Goal: Information Seeking & Learning: Learn about a topic

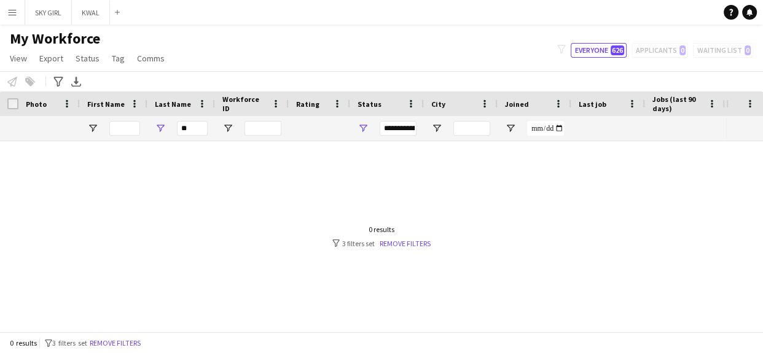
type input "*"
click at [128, 127] on input "First Name Filter Input" at bounding box center [124, 128] width 31 height 15
type input "*"
click at [407, 243] on link "Remove filters" at bounding box center [405, 243] width 51 height 9
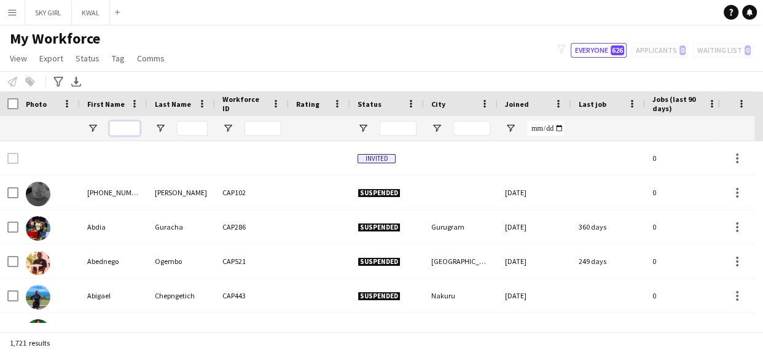
click at [127, 125] on input "First Name Filter Input" at bounding box center [124, 128] width 31 height 15
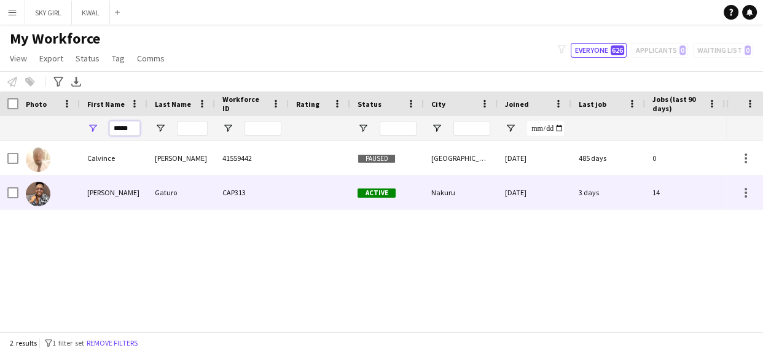
type input "*****"
click at [166, 195] on div "Gaturo" at bounding box center [182, 193] width 68 height 34
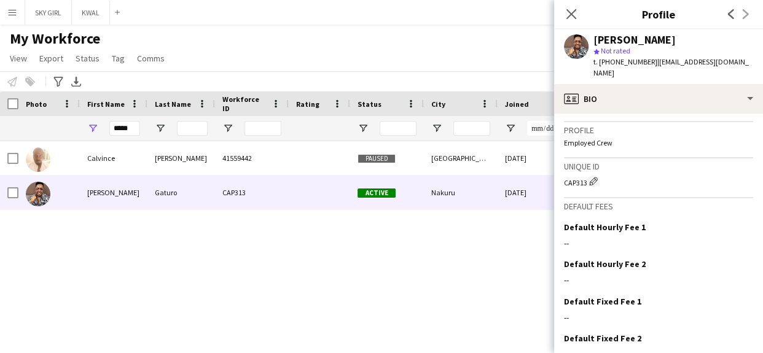
scroll to position [482, 0]
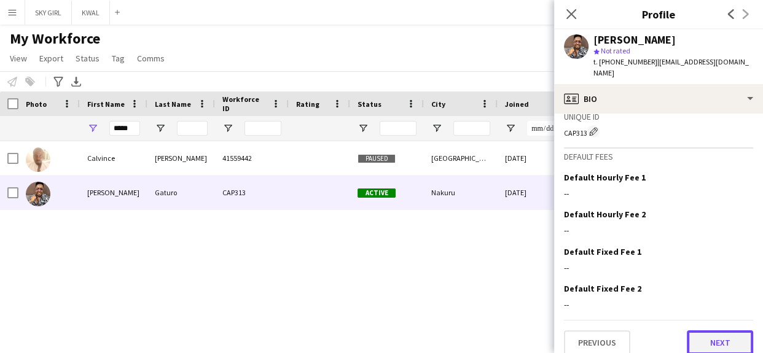
click at [689, 331] on button "Next" at bounding box center [720, 343] width 66 height 25
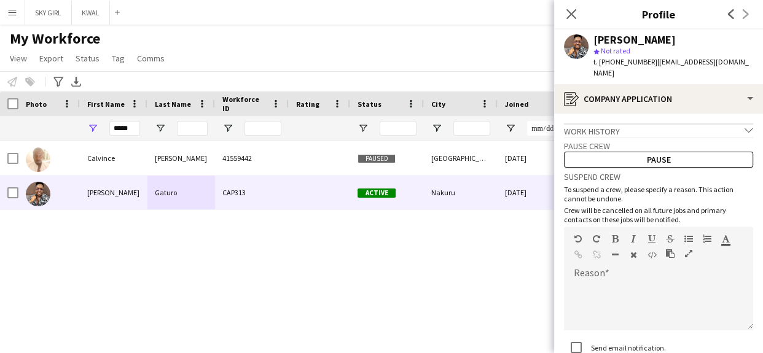
scroll to position [87, 0]
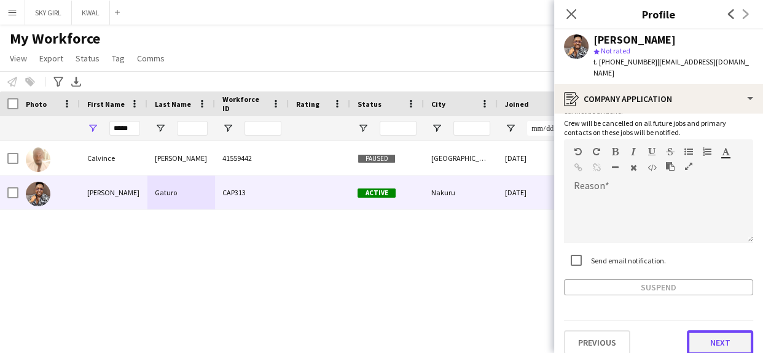
click at [696, 331] on button "Next" at bounding box center [720, 343] width 66 height 25
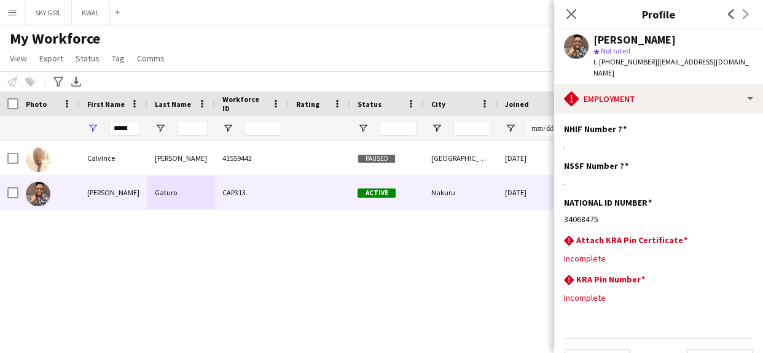
scroll to position [18, 0]
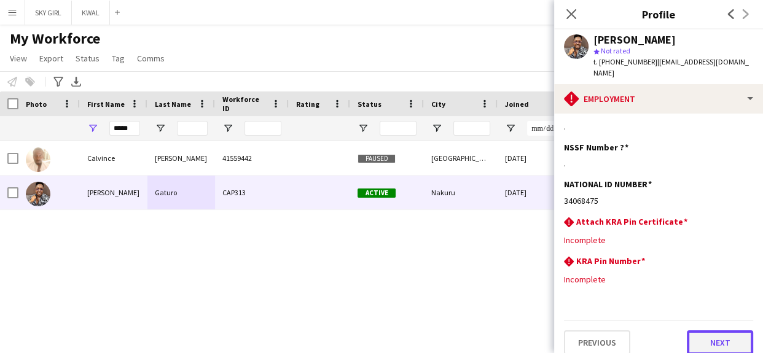
click at [695, 331] on button "Next" at bounding box center [720, 343] width 66 height 25
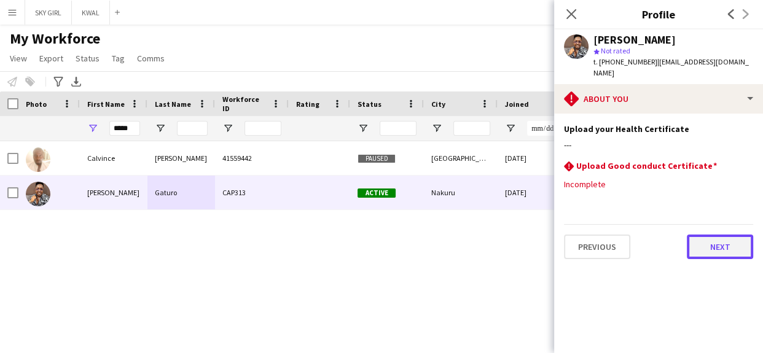
click at [703, 240] on button "Next" at bounding box center [720, 247] width 66 height 25
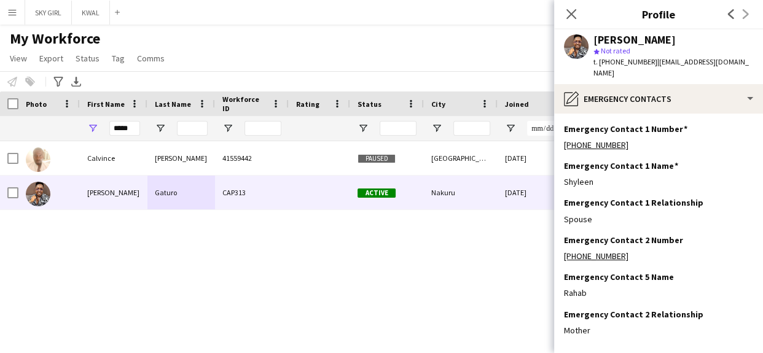
scroll to position [50, 0]
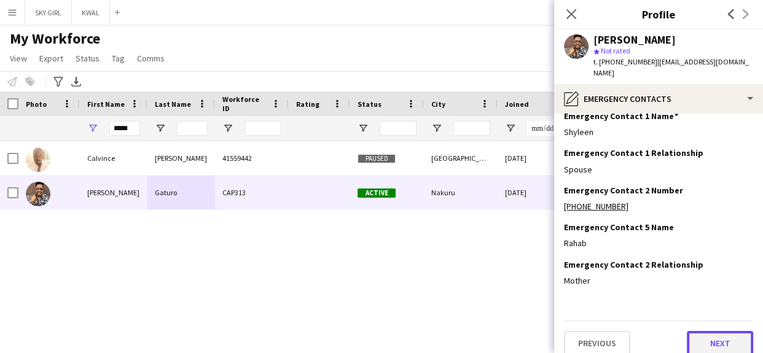
click at [692, 331] on button "Next" at bounding box center [720, 343] width 66 height 25
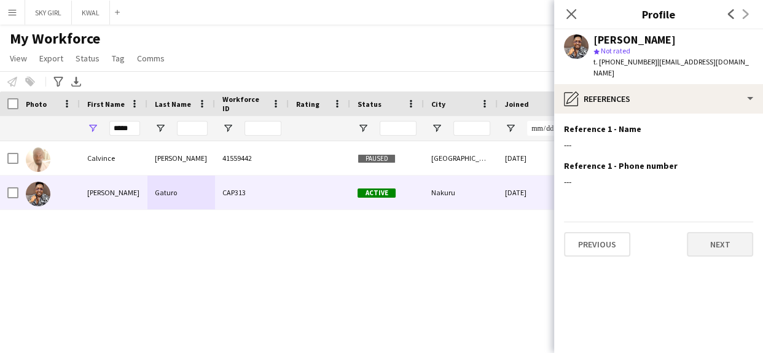
scroll to position [0, 0]
click at [695, 235] on button "Next" at bounding box center [720, 244] width 66 height 25
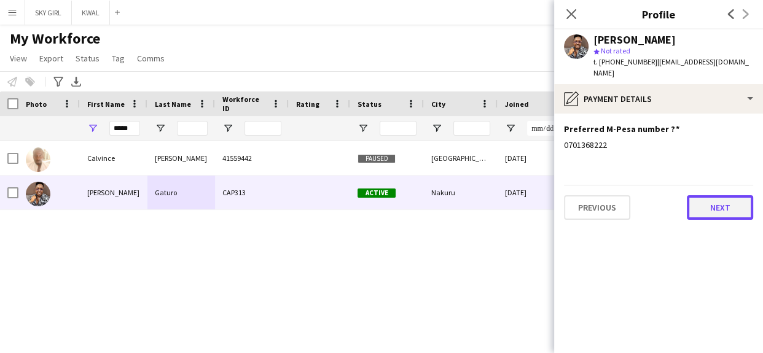
click at [698, 203] on button "Next" at bounding box center [720, 207] width 66 height 25
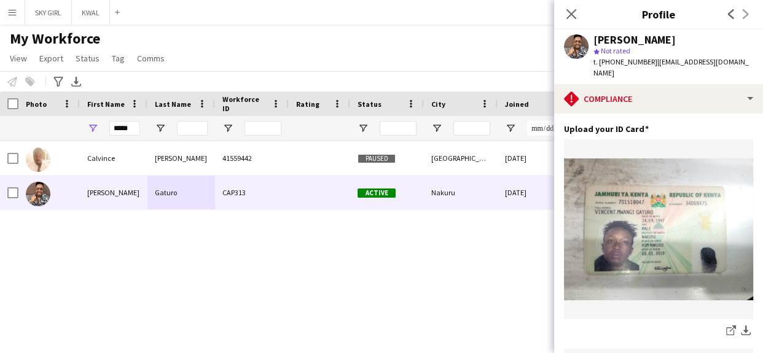
scroll to position [377, 0]
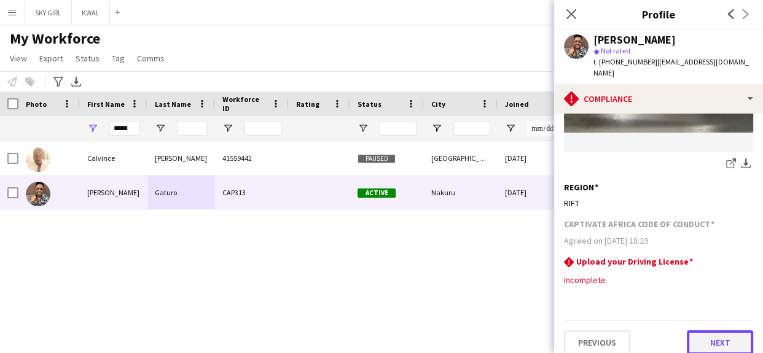
click at [697, 337] on button "Next" at bounding box center [720, 343] width 66 height 25
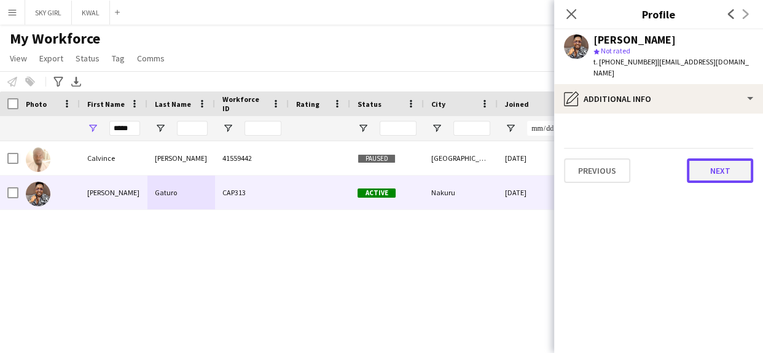
click at [700, 159] on button "Next" at bounding box center [720, 171] width 66 height 25
click at [700, 163] on button "Next" at bounding box center [720, 171] width 66 height 25
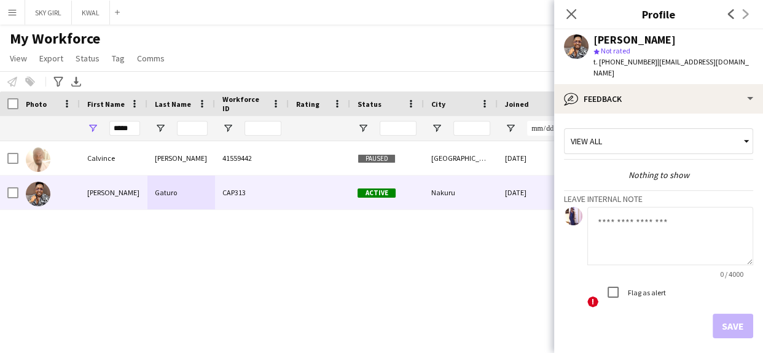
scroll to position [42, 0]
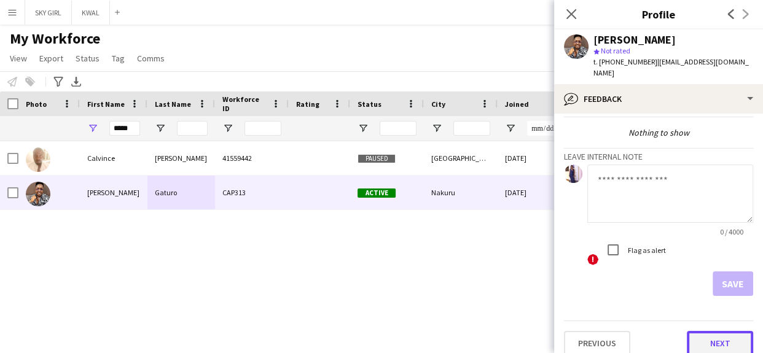
click at [693, 331] on button "Next" at bounding box center [720, 343] width 66 height 25
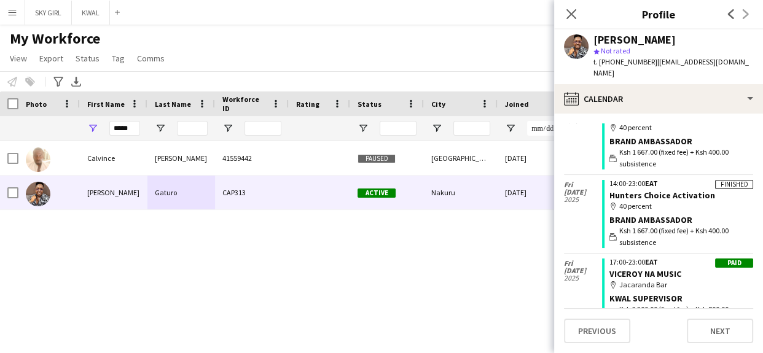
scroll to position [1034, 0]
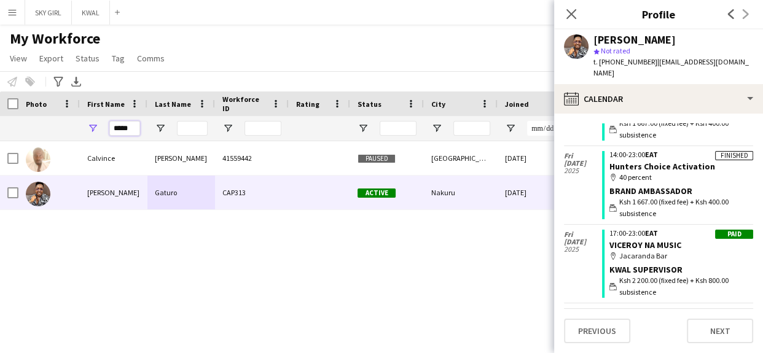
click at [135, 129] on input "*****" at bounding box center [124, 128] width 31 height 15
click at [567, 15] on icon "Close pop-in" at bounding box center [572, 14] width 12 height 12
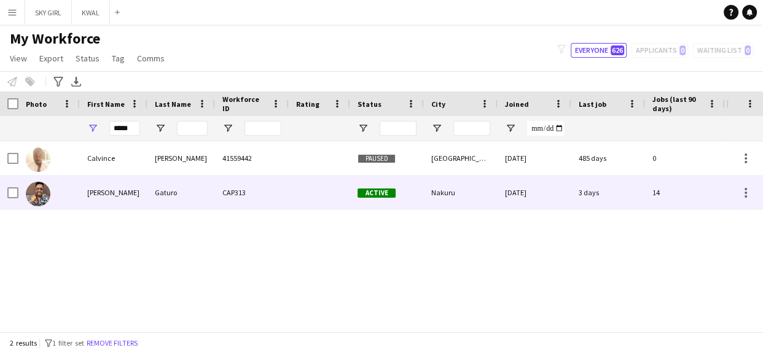
click at [551, 195] on div "[DATE]" at bounding box center [535, 193] width 74 height 34
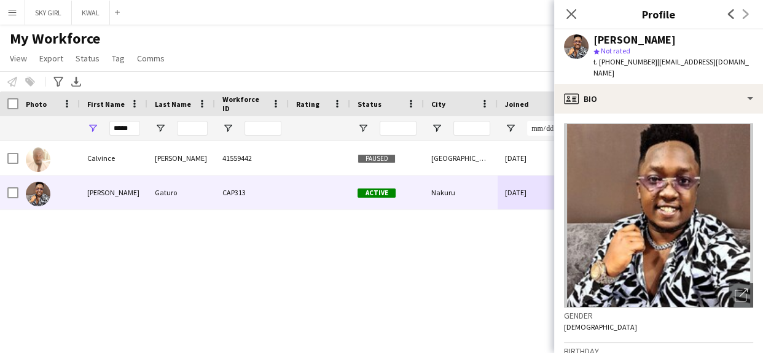
click at [424, 48] on div "My Workforce View Views Default view Captivate Compliance workforce per brand N…" at bounding box center [381, 51] width 763 height 42
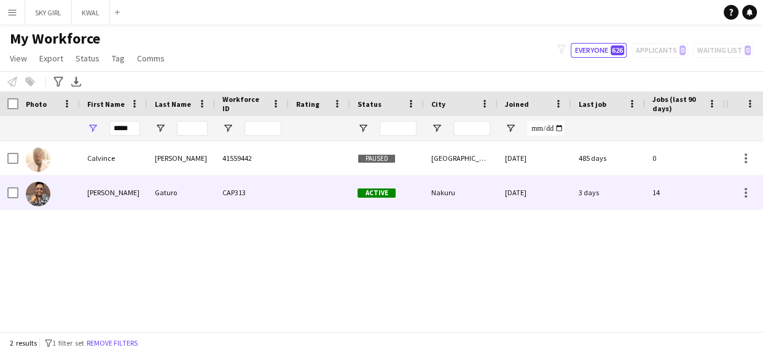
click at [599, 187] on div "3 days" at bounding box center [609, 193] width 74 height 34
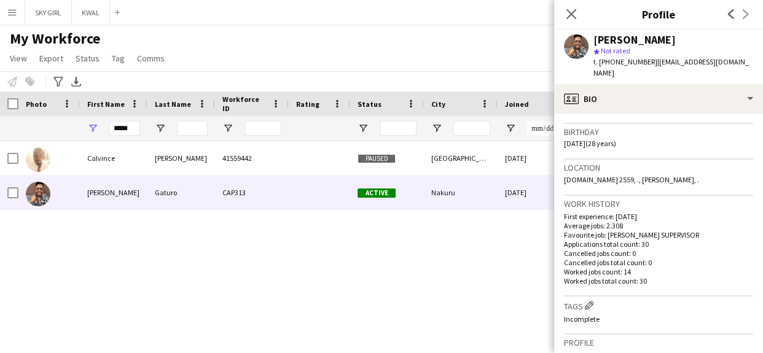
scroll to position [482, 0]
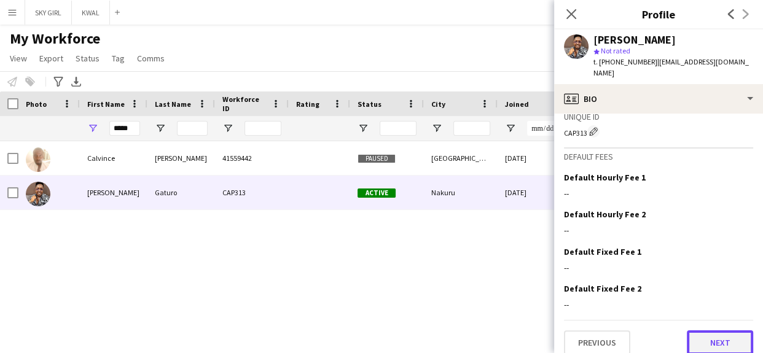
click at [698, 331] on button "Next" at bounding box center [720, 343] width 66 height 25
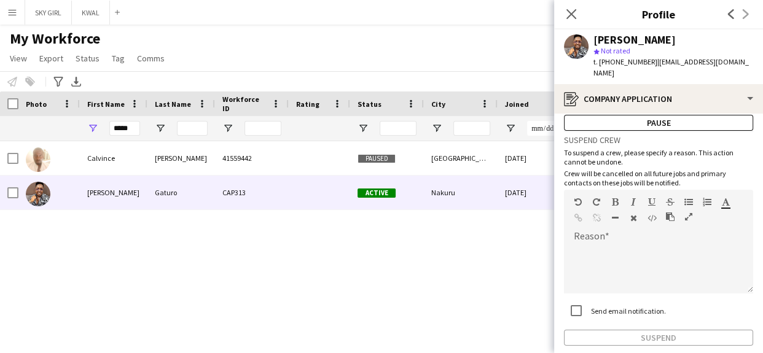
scroll to position [87, 0]
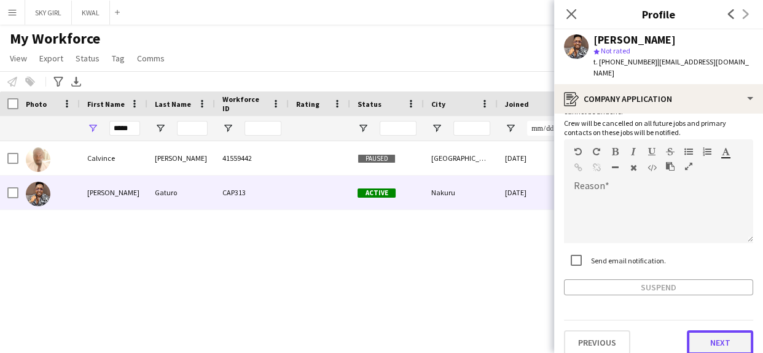
click at [699, 331] on button "Next" at bounding box center [720, 343] width 66 height 25
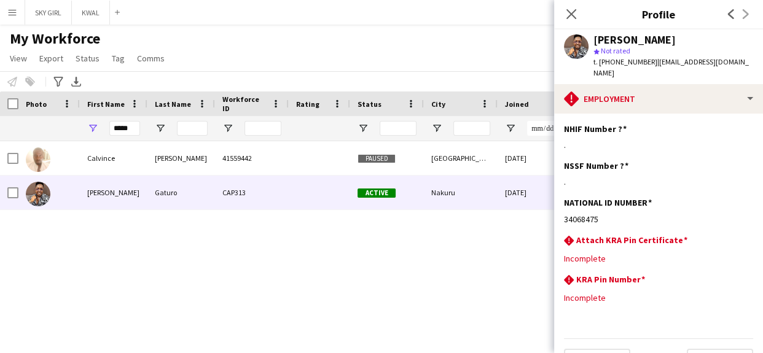
drag, startPoint x: 751, startPoint y: 290, endPoint x: 716, endPoint y: 369, distance: 86.1
click at [716, 353] on html "Menu Boards Boards Boards All jobs Status Workforce Workforce My Workforce Recr…" at bounding box center [381, 176] width 763 height 353
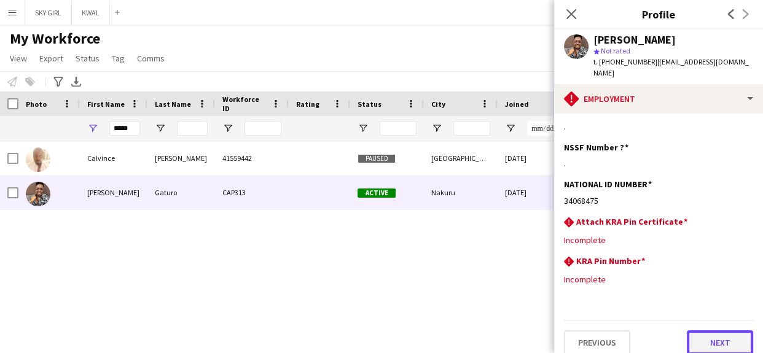
click at [697, 331] on button "Next" at bounding box center [720, 343] width 66 height 25
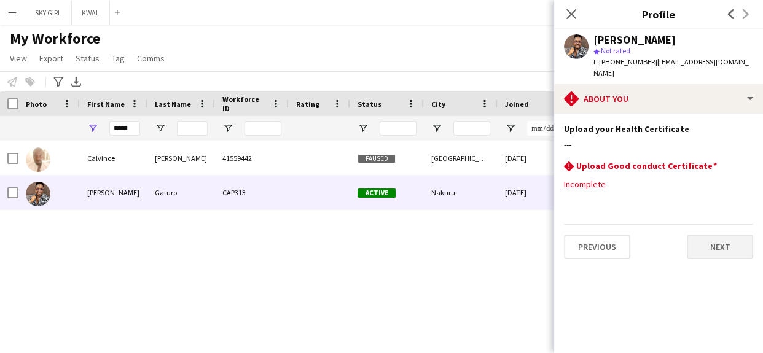
scroll to position [0, 0]
click at [710, 237] on button "Next" at bounding box center [720, 247] width 66 height 25
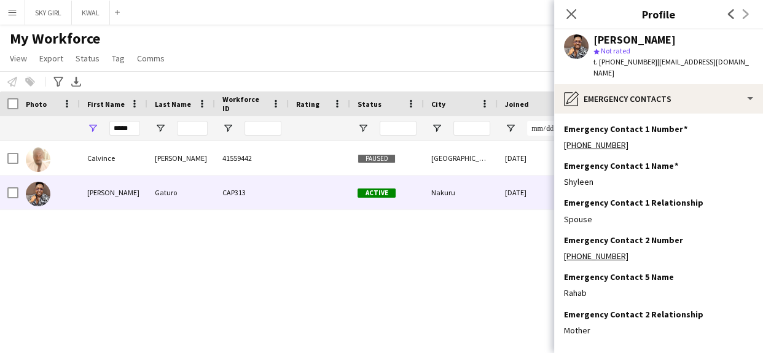
scroll to position [50, 0]
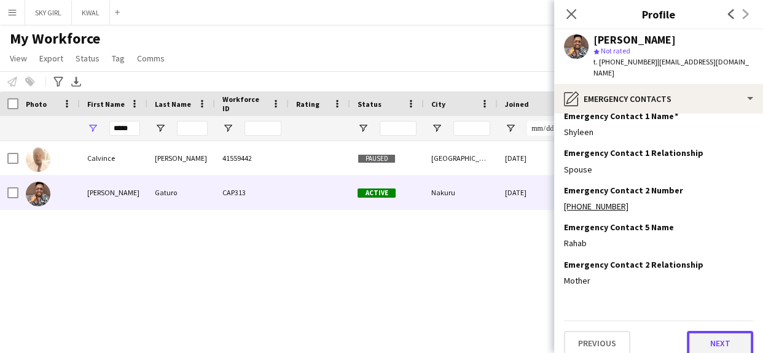
click at [703, 331] on button "Next" at bounding box center [720, 343] width 66 height 25
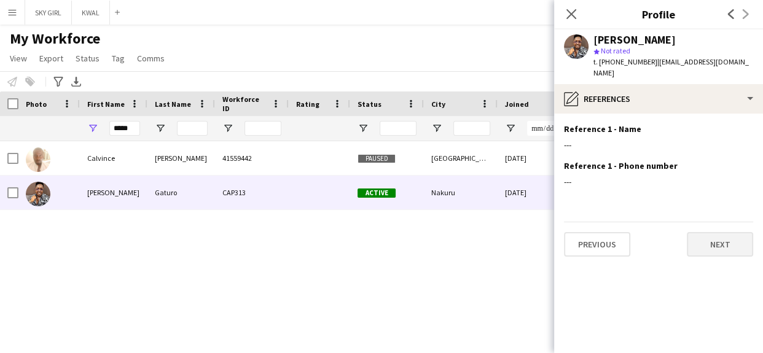
scroll to position [0, 0]
click at [702, 234] on button "Next" at bounding box center [720, 244] width 66 height 25
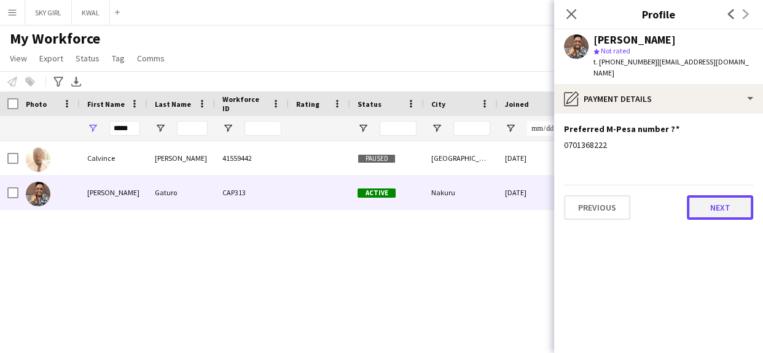
click at [702, 200] on button "Next" at bounding box center [720, 207] width 66 height 25
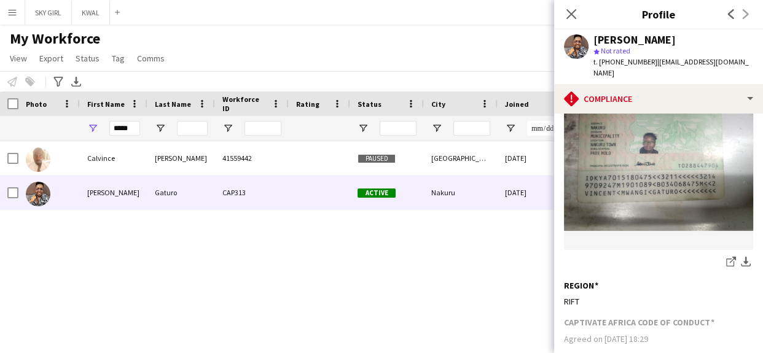
scroll to position [377, 0]
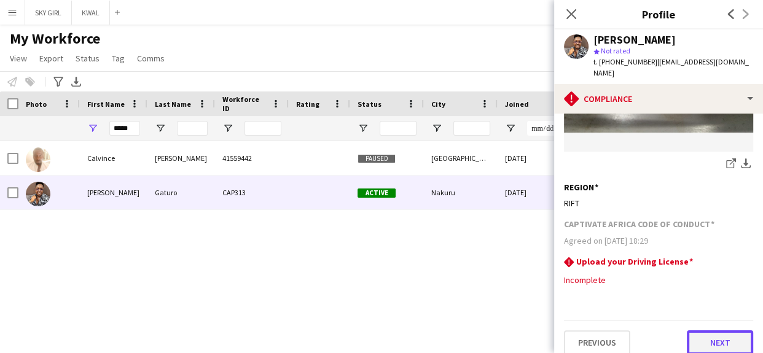
click at [695, 331] on button "Next" at bounding box center [720, 343] width 66 height 25
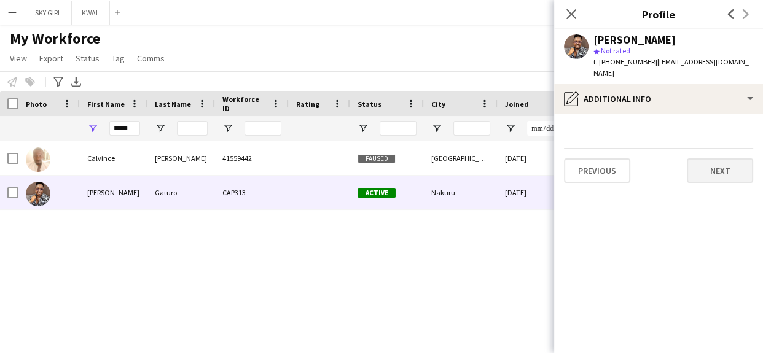
scroll to position [0, 0]
click at [701, 159] on button "Next" at bounding box center [720, 171] width 66 height 25
click at [699, 160] on button "Next" at bounding box center [720, 171] width 66 height 25
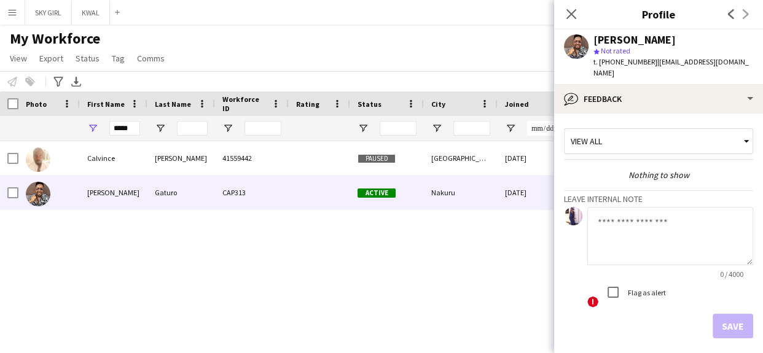
scroll to position [42, 0]
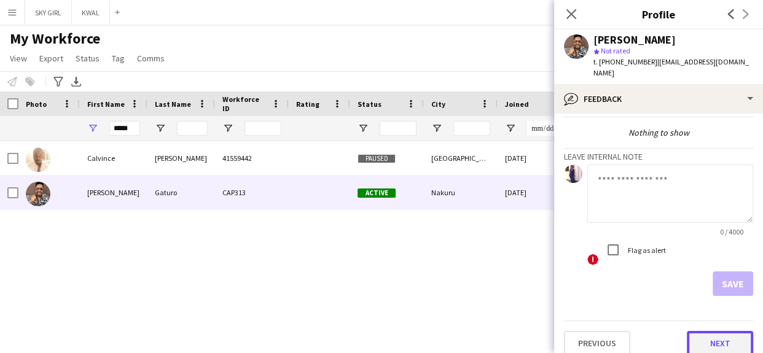
click at [687, 331] on button "Next" at bounding box center [720, 343] width 66 height 25
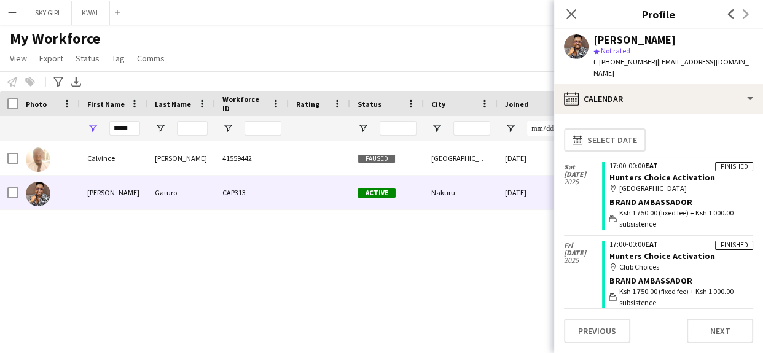
click at [724, 183] on div "map-marker [GEOGRAPHIC_DATA]" at bounding box center [682, 188] width 144 height 11
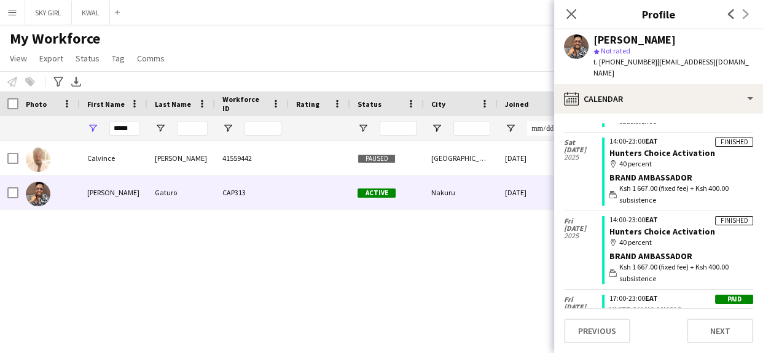
scroll to position [1006, 0]
